Goal: Complete application form

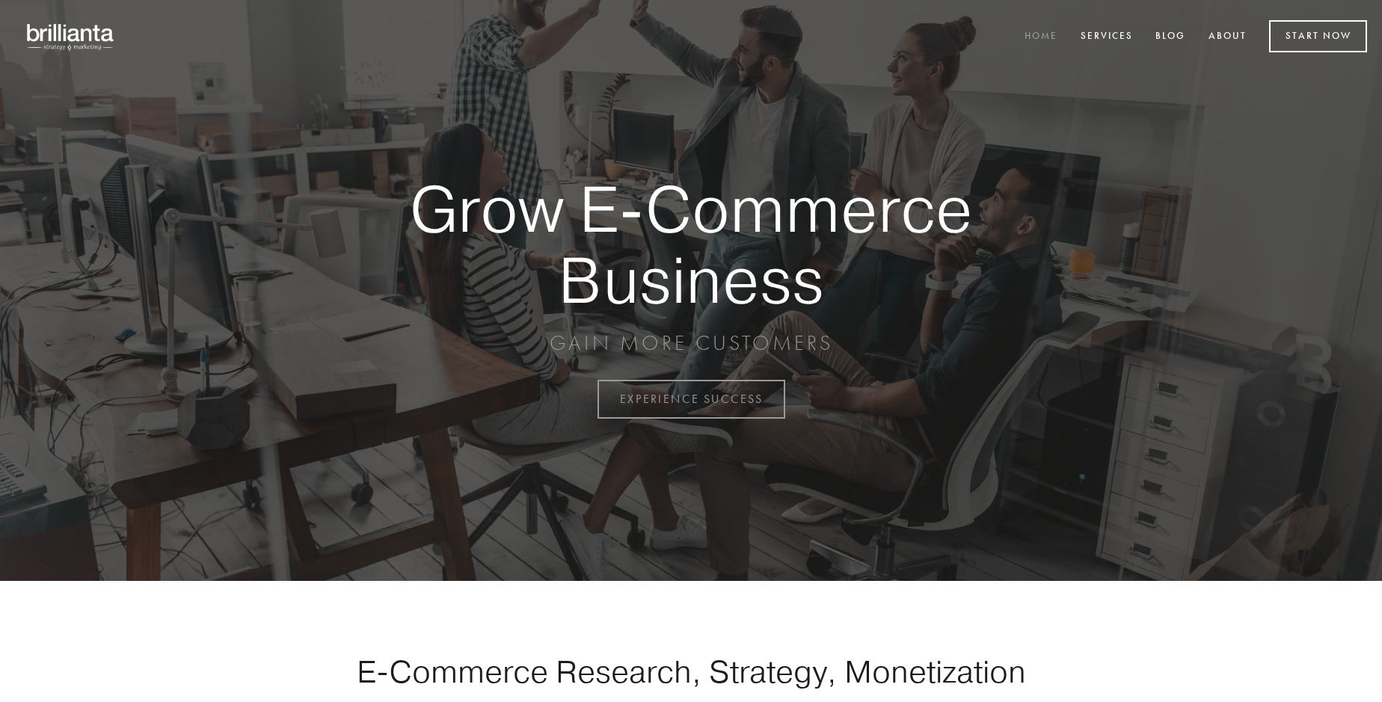
scroll to position [3921, 0]
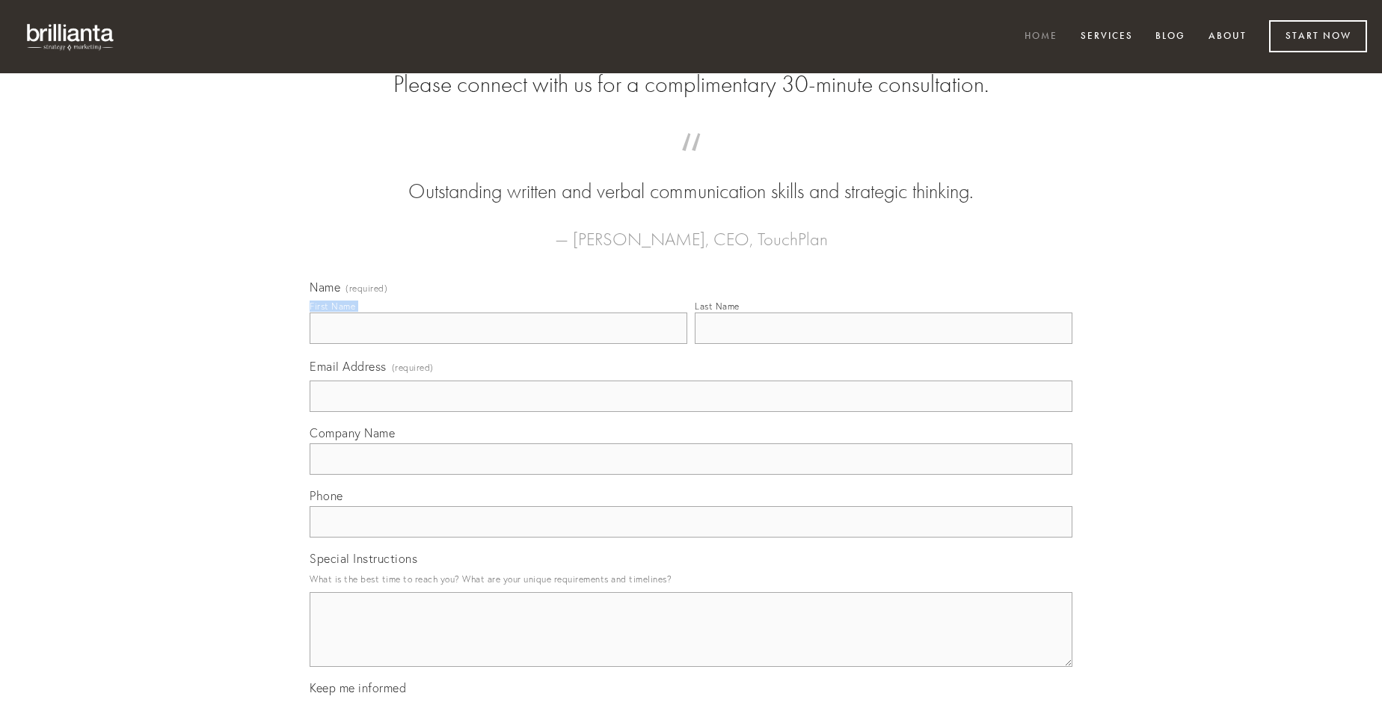
type input "[PERSON_NAME]-[PERSON_NAME]"
click at [883, 344] on input "Last Name" at bounding box center [884, 328] width 378 height 31
type input "[PERSON_NAME]-[PERSON_NAME]"
click at [691, 412] on input "Email Address (required)" at bounding box center [691, 396] width 763 height 31
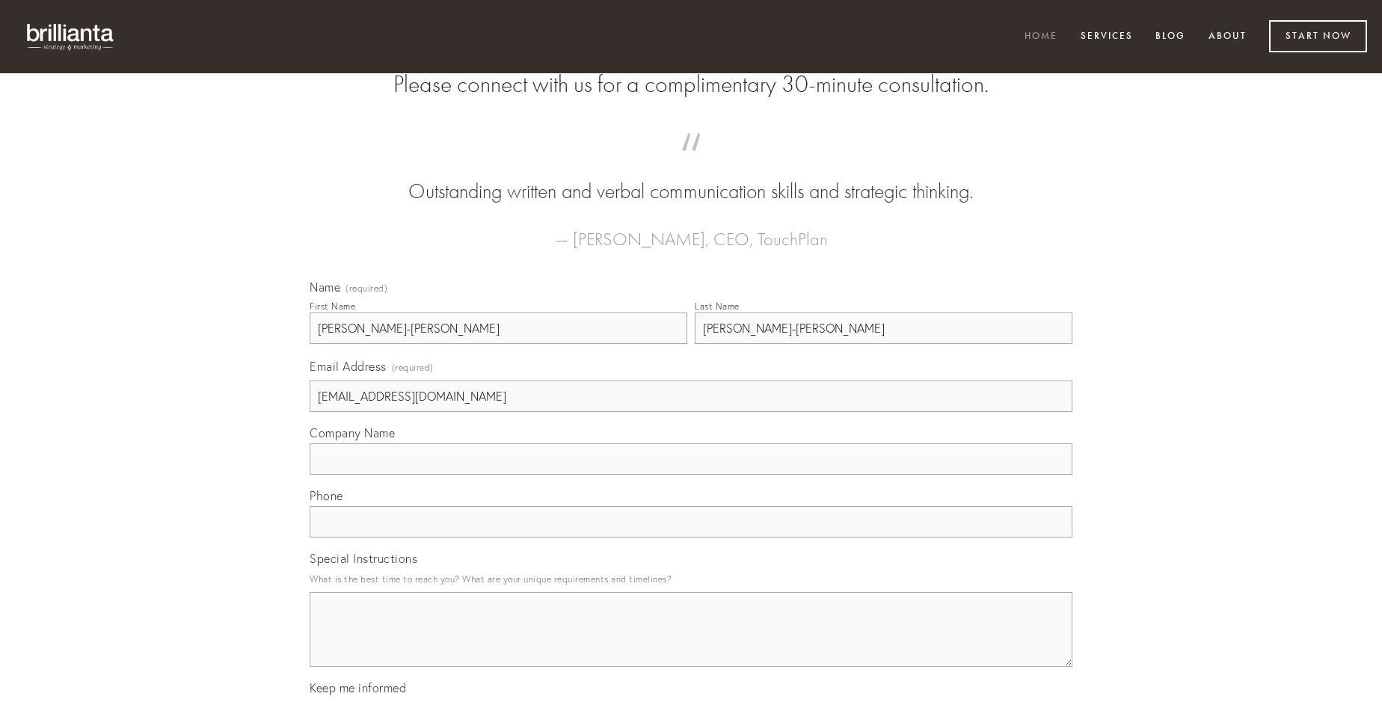
type input "[EMAIL_ADDRESS][DOMAIN_NAME]"
click at [691, 475] on input "Company Name" at bounding box center [691, 459] width 763 height 31
type input "coniecto"
click at [691, 538] on input "text" at bounding box center [691, 521] width 763 height 31
click at [691, 643] on textarea "Special Instructions" at bounding box center [691, 629] width 763 height 75
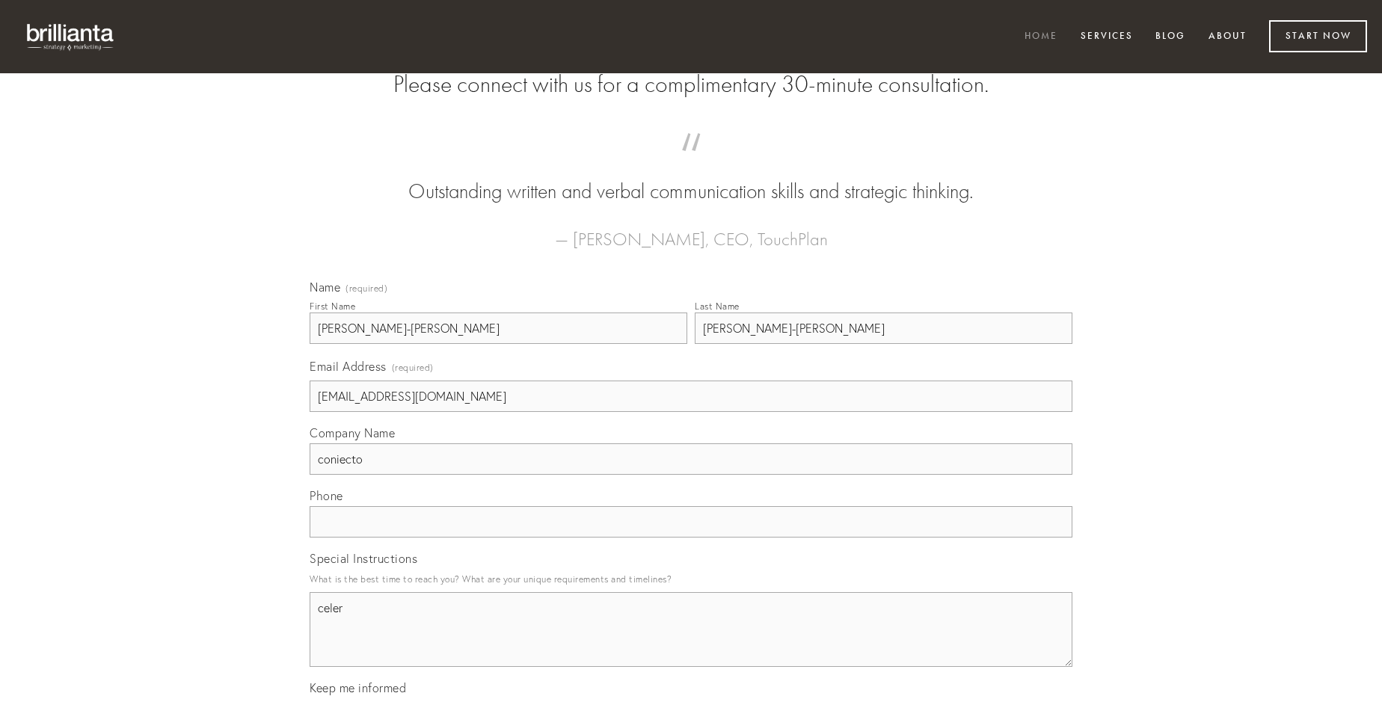
type textarea "celer"
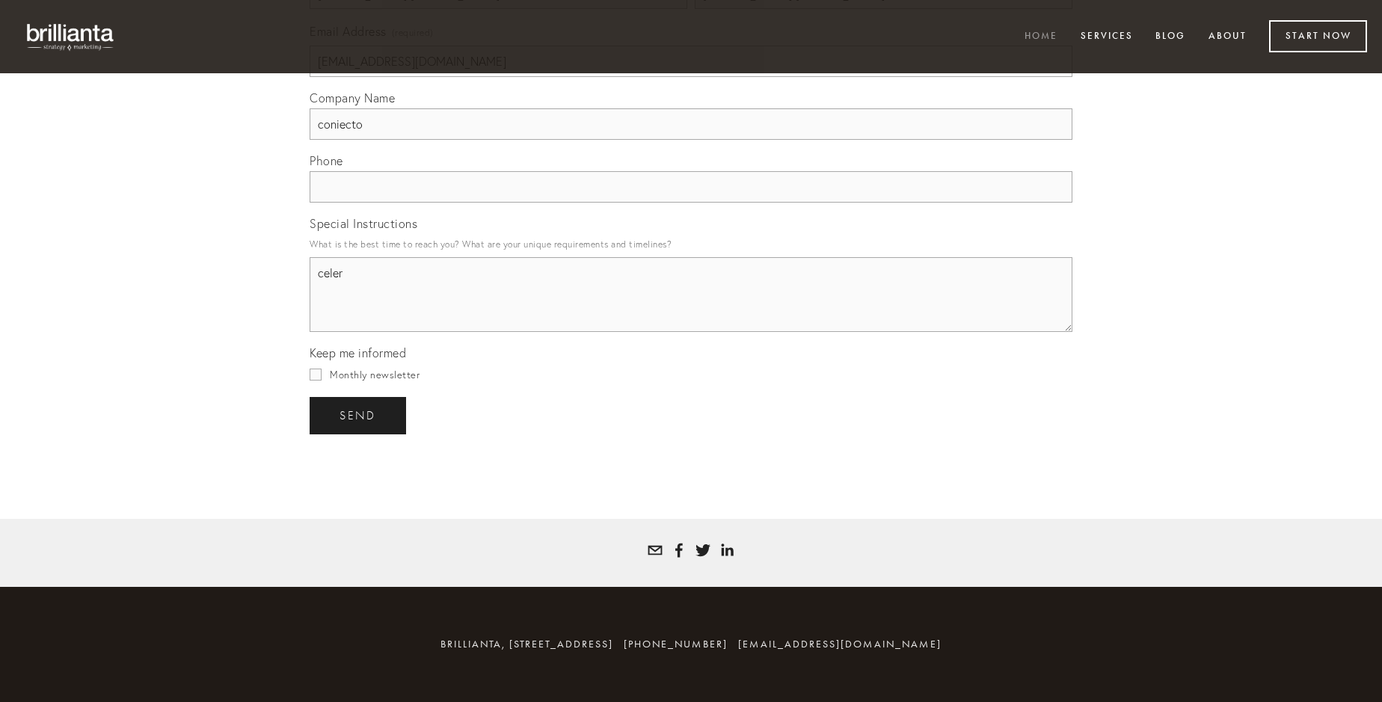
click at [359, 415] on span "send" at bounding box center [358, 415] width 37 height 13
